Goal: Information Seeking & Learning: Learn about a topic

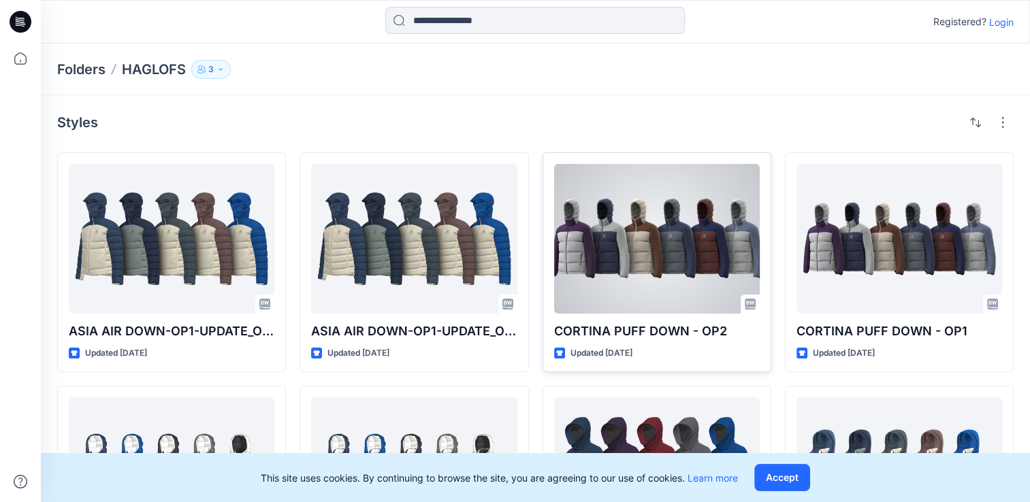
click at [646, 259] on div at bounding box center [657, 239] width 206 height 150
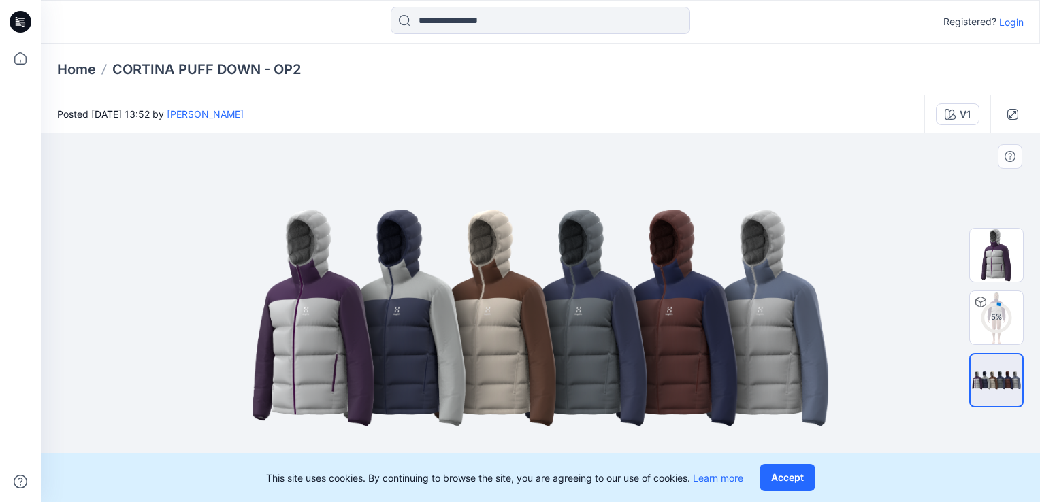
click at [477, 298] on img at bounding box center [540, 317] width 615 height 369
click at [995, 263] on img at bounding box center [996, 255] width 53 height 53
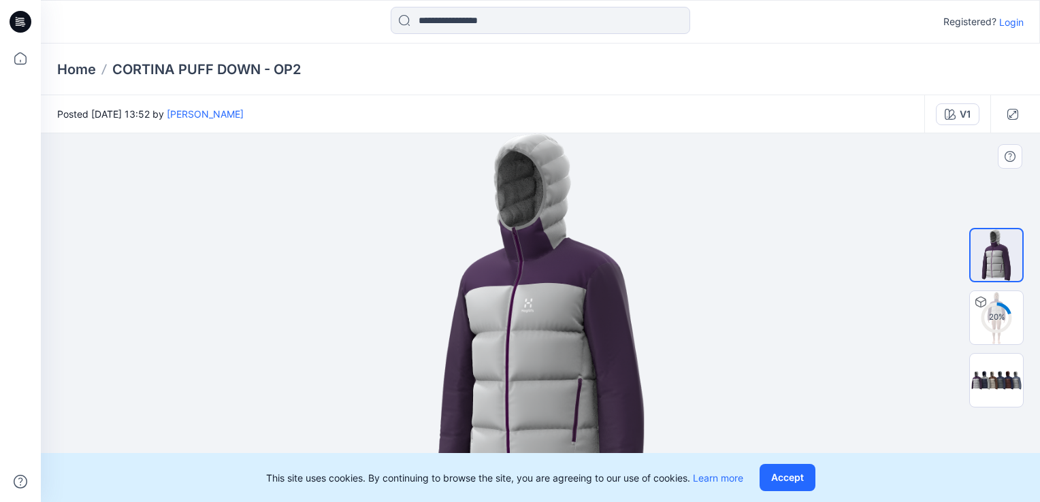
click at [778, 479] on button "Accept" at bounding box center [788, 477] width 56 height 27
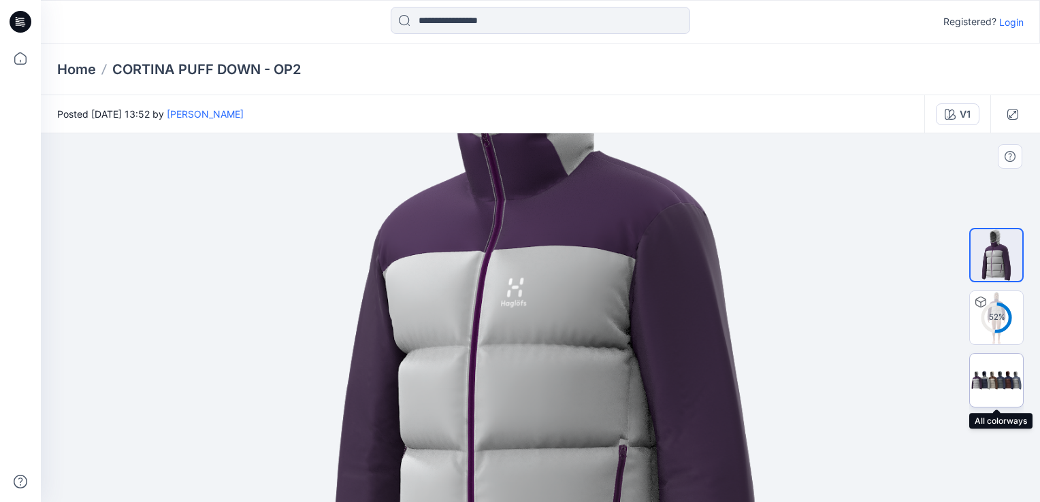
click at [993, 372] on img at bounding box center [996, 381] width 53 height 32
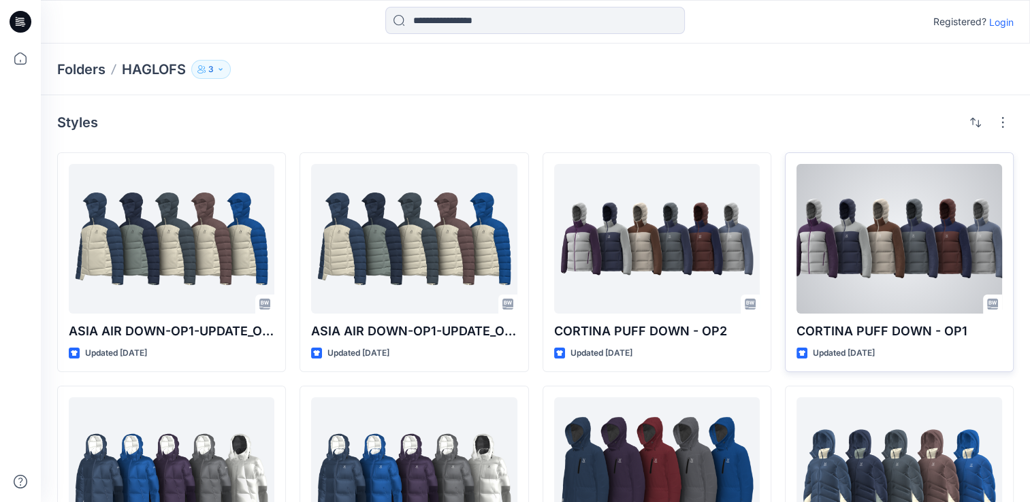
click at [897, 248] on div at bounding box center [900, 239] width 206 height 150
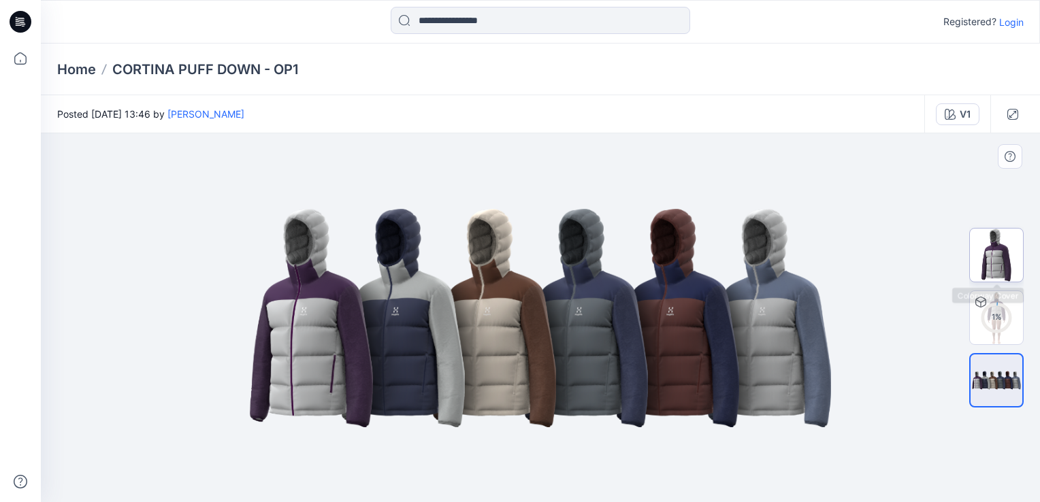
click at [1001, 264] on img at bounding box center [996, 255] width 53 height 53
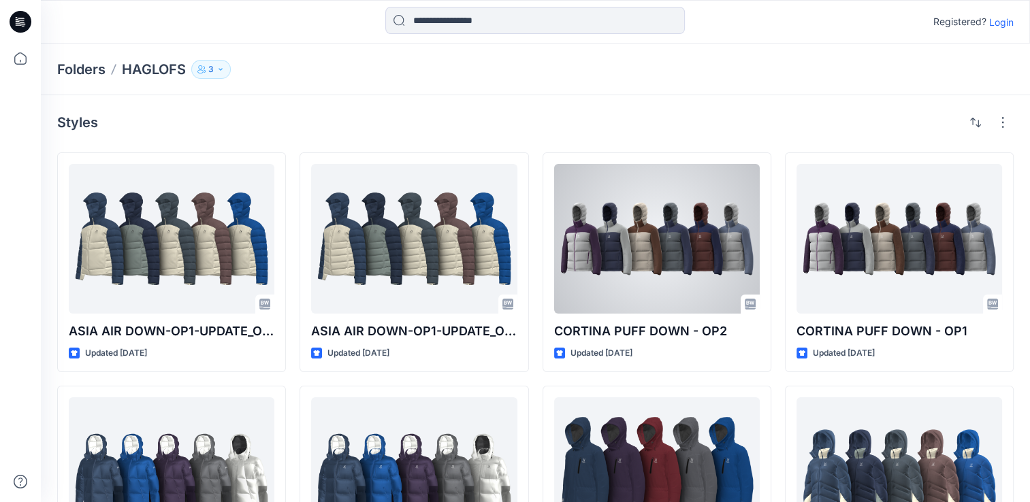
drag, startPoint x: 696, startPoint y: 256, endPoint x: 666, endPoint y: 257, distance: 30.0
click at [697, 256] on div at bounding box center [657, 239] width 206 height 150
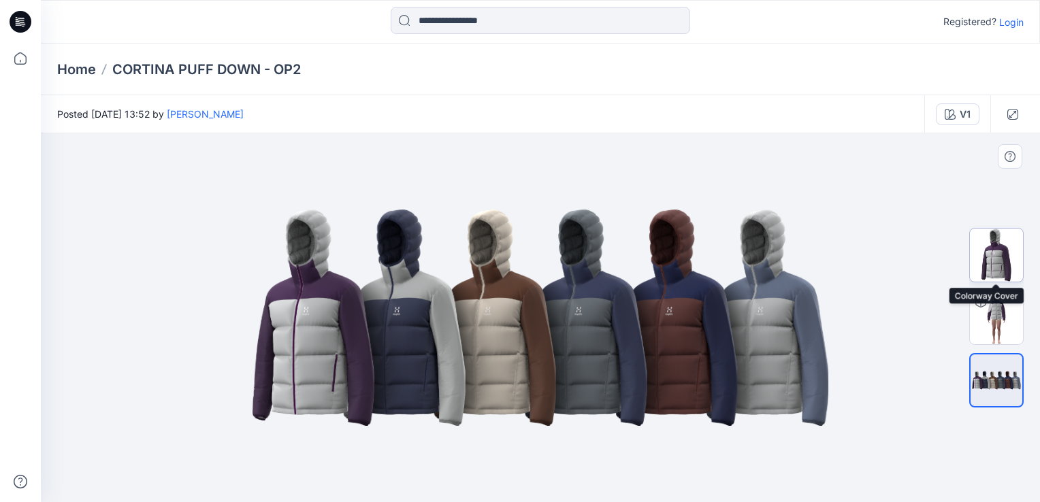
click at [1000, 250] on img at bounding box center [996, 255] width 53 height 53
